Goal: Information Seeking & Learning: Check status

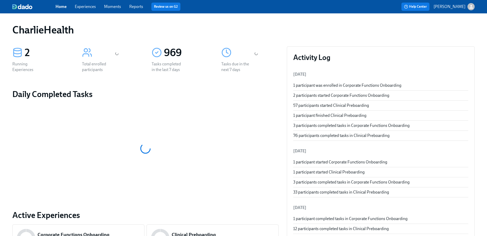
click at [92, 5] on link "Experiences" at bounding box center [85, 6] width 21 height 5
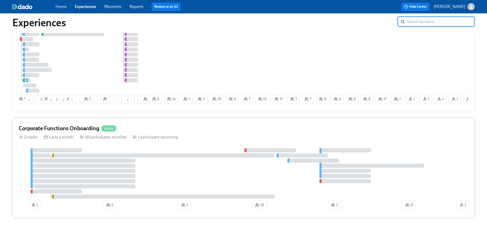
scroll to position [70, 0]
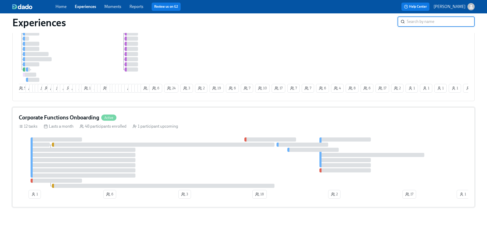
click at [170, 115] on div "Corporate Functions Onboarding Active" at bounding box center [243, 118] width 449 height 8
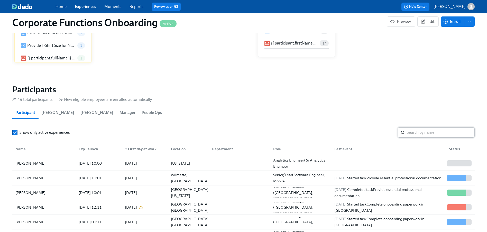
scroll to position [135, 0]
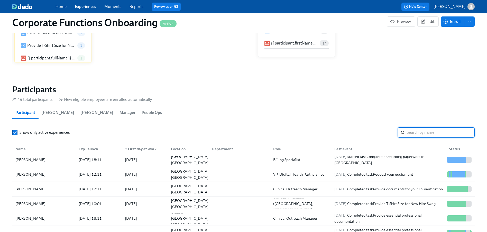
click at [420, 136] on input "search" at bounding box center [441, 132] width 68 height 10
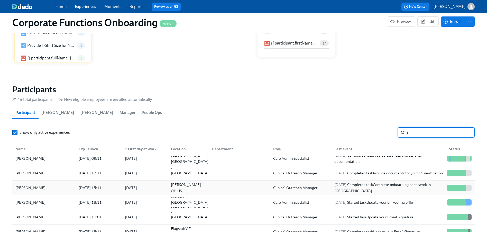
scroll to position [544, 0]
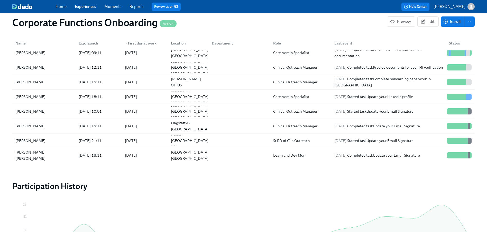
type input "j"
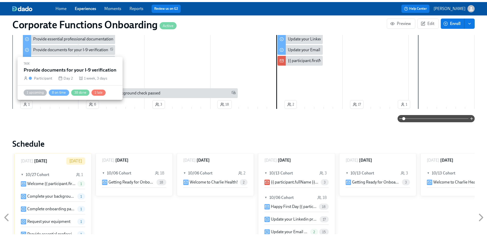
scroll to position [0, 0]
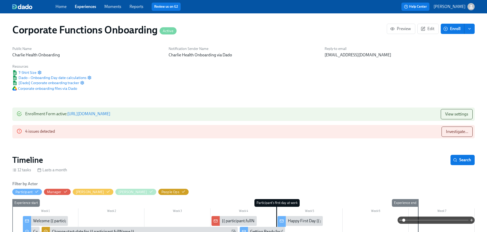
click at [87, 8] on link "Experiences" at bounding box center [85, 6] width 21 height 5
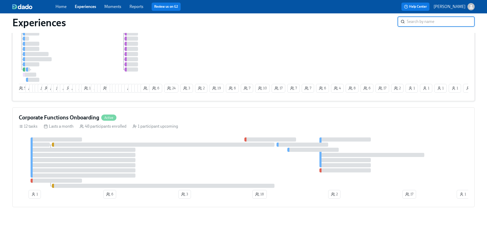
scroll to position [8, 0]
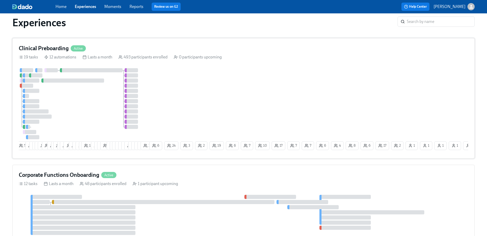
click at [396, 85] on div "3 55 10 6 9 10 19 2 11 2 16 2 17 1 12 6 6 3 14 8 1 6 8 4 2 23 21 12 11 12 3 3 4…" at bounding box center [243, 110] width 449 height 84
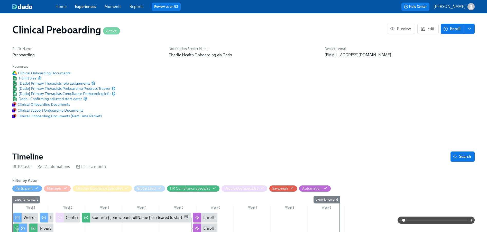
click at [323, 79] on div "Public Name Preboarding Notification Sender Name [PERSON_NAME] Health Onboardin…" at bounding box center [243, 82] width 468 height 78
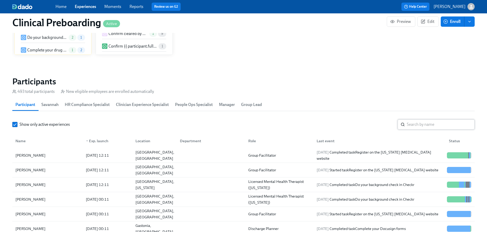
click at [426, 125] on input "search" at bounding box center [441, 124] width 68 height 10
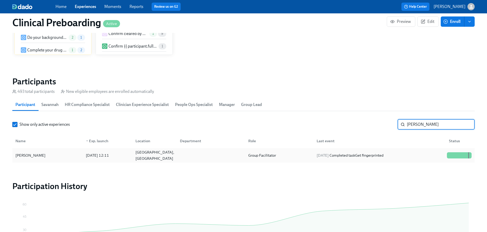
type input "[PERSON_NAME]"
click at [429, 158] on div "[DATE] Completed task Get fingerprinted" at bounding box center [378, 155] width 132 height 10
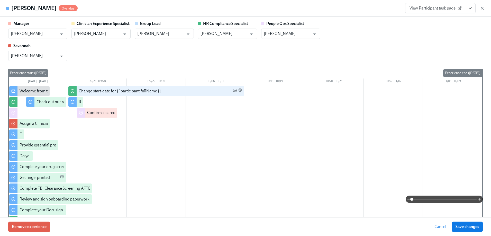
click at [470, 10] on icon "View task page" at bounding box center [469, 8] width 5 height 5
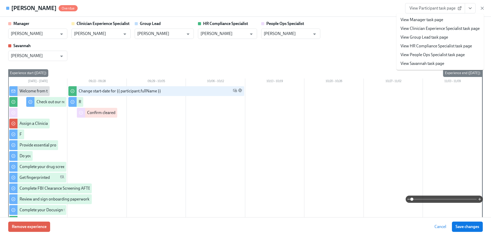
click at [434, 56] on link "View People Ops Specialist task page" at bounding box center [432, 55] width 64 height 6
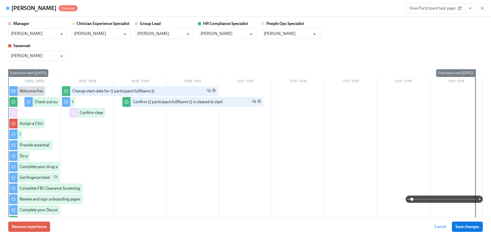
scroll to position [0, 6353]
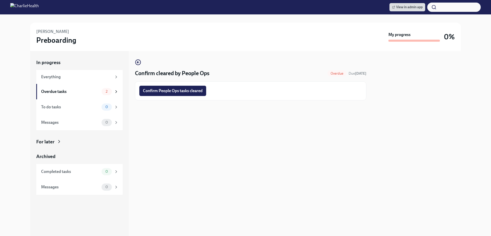
click at [172, 85] on div "Confirm People Ops tasks cleared" at bounding box center [250, 90] width 231 height 19
click at [185, 90] on span "Confirm People Ops tasks cleared" at bounding box center [173, 90] width 60 height 5
